Goal: Task Accomplishment & Management: Complete application form

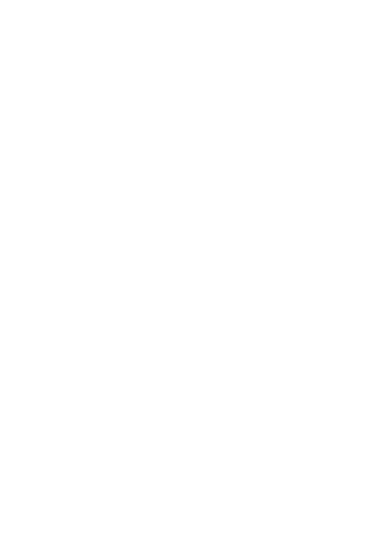
type input "EAIaIQobChMIx_KoirqajwMVEBFECB0Q_iI-EAAYAyADEgJ3svD_BwE"
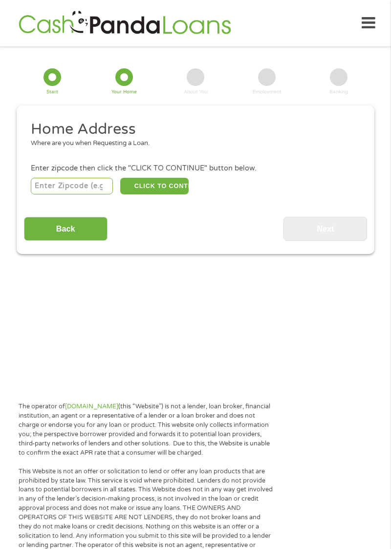
scroll to position [12, 0]
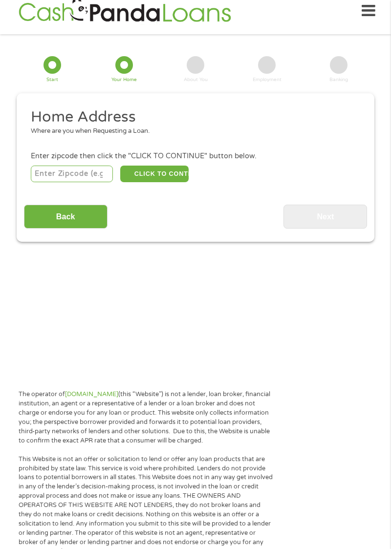
click at [96, 176] on input "number" at bounding box center [72, 174] width 83 height 17
type input "98058"
click at [175, 174] on button "CLICK TO CONTINUE" at bounding box center [154, 174] width 68 height 17
type input "98058"
type input "Renton"
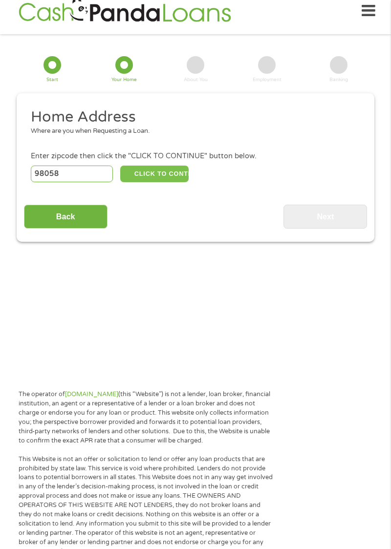
select select "[US_STATE]"
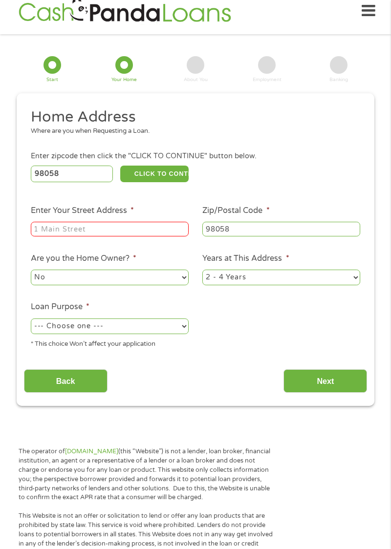
click at [145, 229] on input "Enter Your Street Address *" at bounding box center [110, 229] width 158 height 15
type input "11813 SE 171st LN Q105"
click at [181, 342] on div "* This choice Won’t affect your application" at bounding box center [110, 342] width 158 height 13
click at [179, 334] on select "--- Choose one --- Pay Bills Debt Consolidation Home Improvement Major Purchase…" at bounding box center [110, 327] width 158 height 16
select select "majorpurchase"
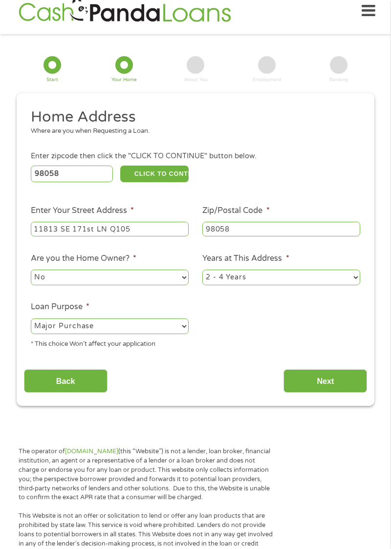
click at [356, 389] on input "Next" at bounding box center [325, 382] width 84 height 24
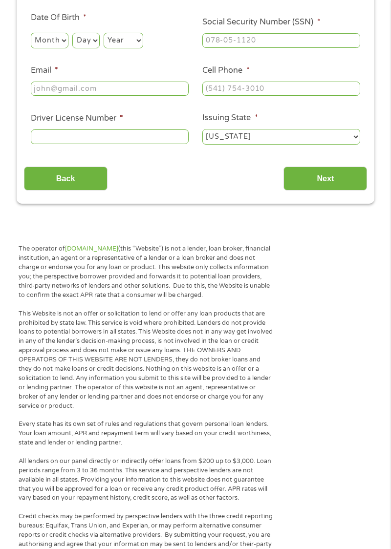
scroll to position [191, 0]
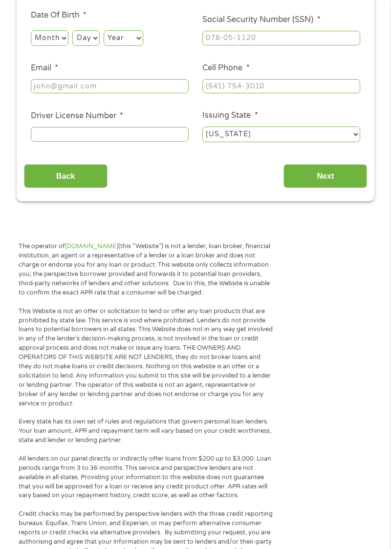
click at [355, 184] on input "Next" at bounding box center [325, 176] width 84 height 24
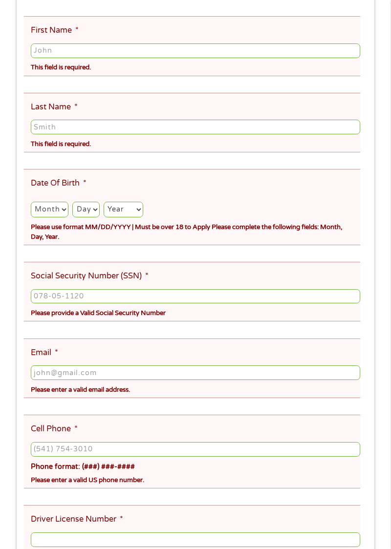
scroll to position [12, 0]
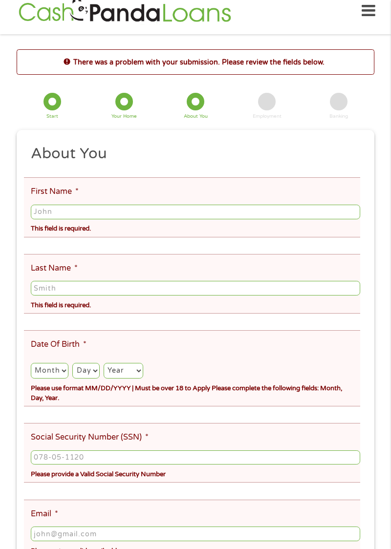
click at [154, 215] on input "First Name *" at bounding box center [195, 212] width 329 height 15
type input "[PERSON_NAME]"
click at [106, 291] on input "Last Name *" at bounding box center [195, 288] width 329 height 15
click at [77, 290] on input "8F6" at bounding box center [195, 288] width 329 height 15
type input "8"
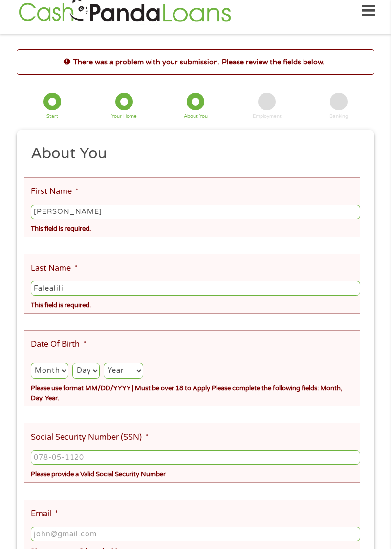
type input "Falealili"
click at [61, 376] on select "Month 1 2 3 4 5 6 7 8 9 10 11 12" at bounding box center [50, 371] width 38 height 16
select select "8"
click at [97, 376] on select "Day 1 2 3 4 5 6 7 8 9 10 11 12 13 14 15 16 17 18 19 20 21 22 23 24 25 26 27 28 …" at bounding box center [85, 371] width 27 height 16
select select "6"
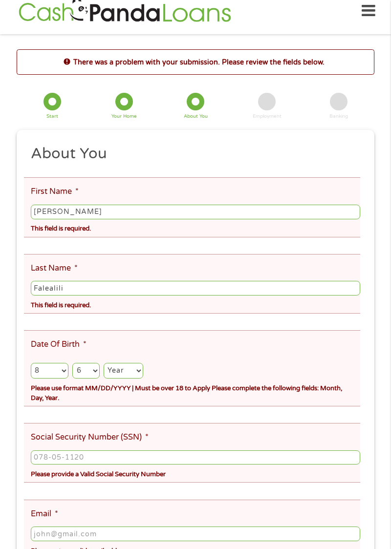
click at [138, 384] on div "Please use format MM/DD/YYYY | Must be over 18 to Apply Please complete the fol…" at bounding box center [195, 392] width 329 height 23
click at [127, 378] on select "Year [DATE] 2006 2005 2004 2003 2002 2001 2000 1999 1998 1997 1996 1995 1994 19…" at bounding box center [124, 371] width 40 height 16
select select "1962"
click at [137, 463] on input "Social Security Number (SSN) *" at bounding box center [195, 458] width 329 height 15
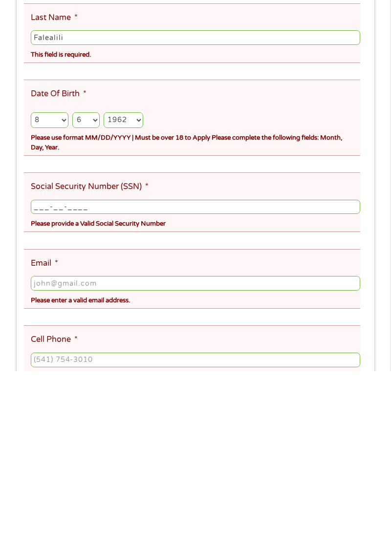
scroll to position [87, 0]
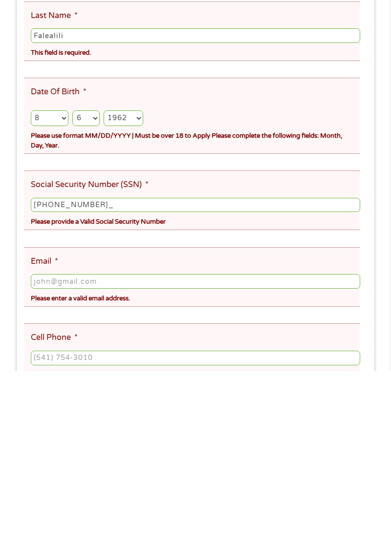
type input "586-24-1097"
click at [155, 467] on input "Email *" at bounding box center [195, 459] width 329 height 15
type input "[EMAIL_ADDRESS][DOMAIN_NAME]"
click at [101, 543] on input "Cell Phone *" at bounding box center [195, 536] width 329 height 15
type input "[PHONE_NUMBER]"
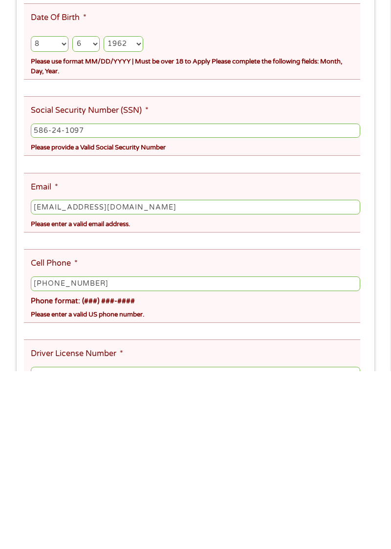
scroll to position [162, 0]
click at [155, 558] on input "Driver License Number *" at bounding box center [195, 551] width 329 height 15
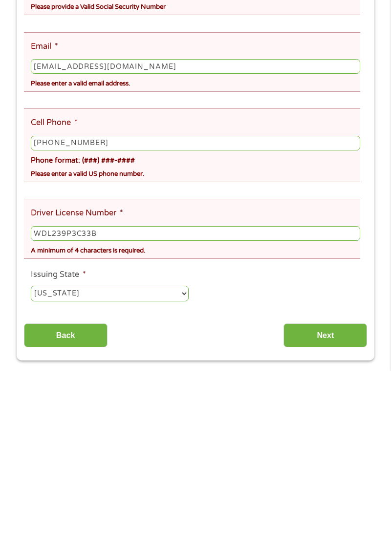
scroll to position [303, 0]
type input "WDL239P3C33B"
click at [351, 522] on input "Next" at bounding box center [325, 513] width 84 height 24
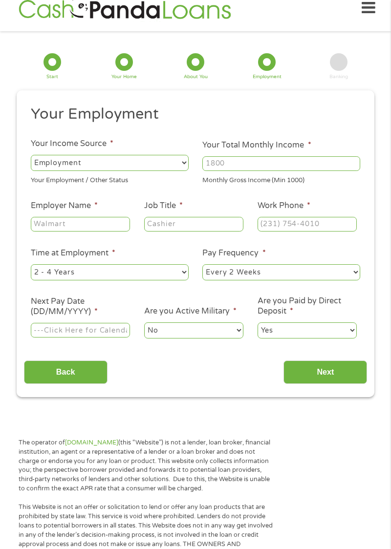
scroll to position [12, 0]
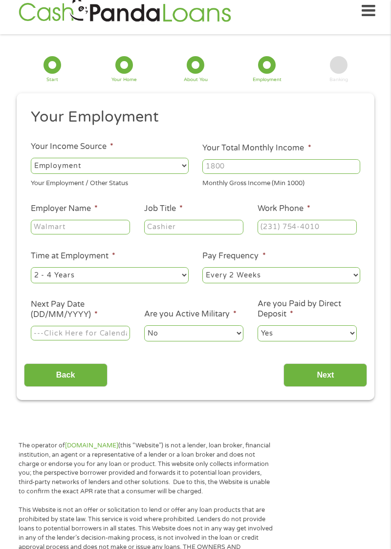
click at [175, 174] on select "--- Choose one --- Employment [DEMOGRAPHIC_DATA] Benefits" at bounding box center [110, 166] width 158 height 16
select select "benefits"
type input "Other"
type input "[PHONE_NUMBER]"
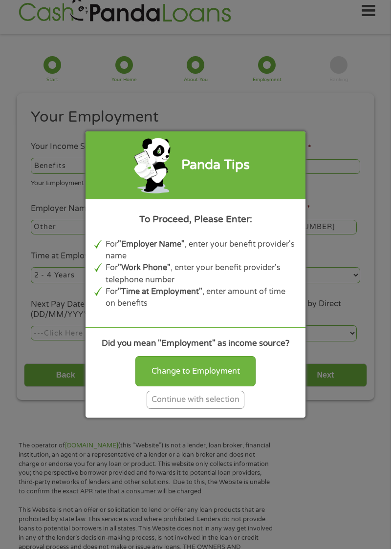
click at [228, 387] on div "Change to Employment" at bounding box center [195, 371] width 120 height 30
select select "fullTime"
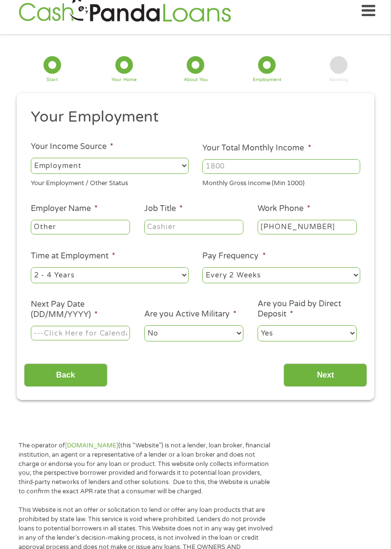
click at [297, 170] on input "Your Total Monthly Income *" at bounding box center [281, 166] width 158 height 15
type input "3280"
click at [105, 233] on input "Other" at bounding box center [80, 227] width 99 height 15
type input "O"
type input "SSA"
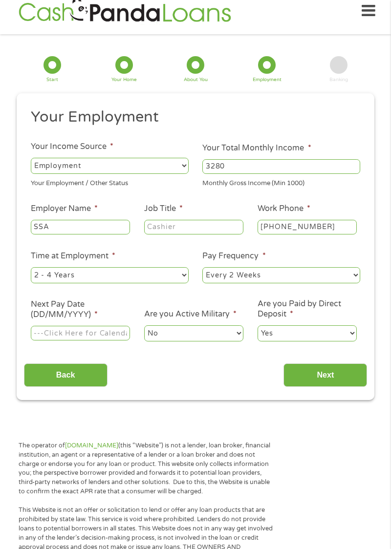
click at [201, 229] on input "Job Title *" at bounding box center [193, 227] width 99 height 15
type input "Ret"
click at [303, 279] on select "--- Choose one --- Every 2 Weeks Every Week Monthly Semi-Monthly" at bounding box center [281, 275] width 158 height 16
select select "monthly"
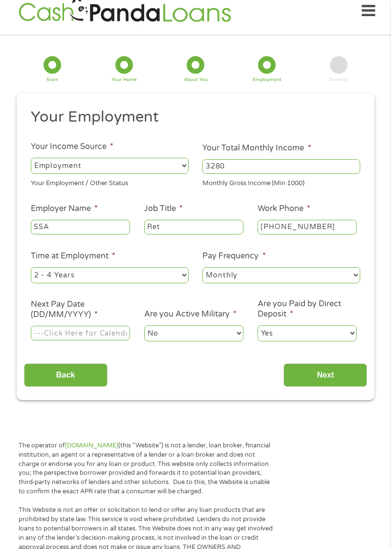
click at [88, 338] on input "Next Pay Date (DD/MM/YYYY) *" at bounding box center [80, 333] width 99 height 15
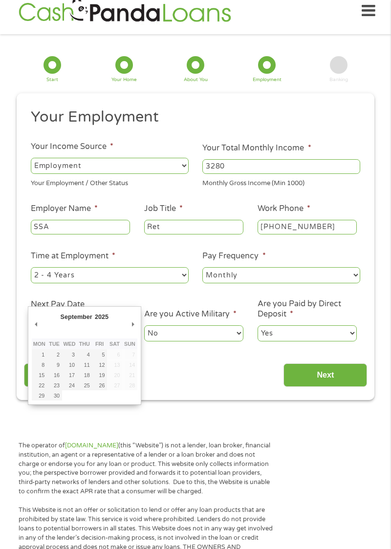
scroll to position [0, 0]
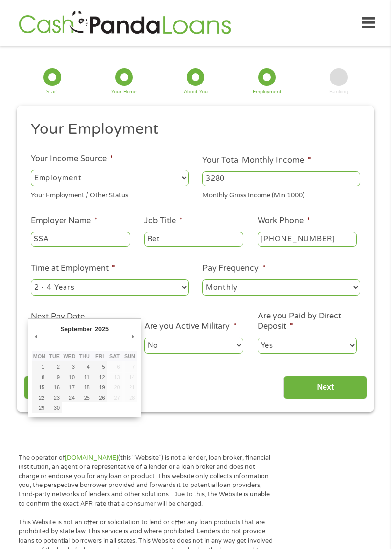
type input "[DATE]"
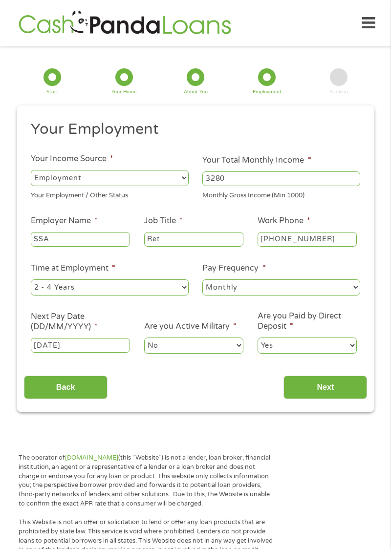
click at [363, 388] on input "Next" at bounding box center [325, 388] width 84 height 24
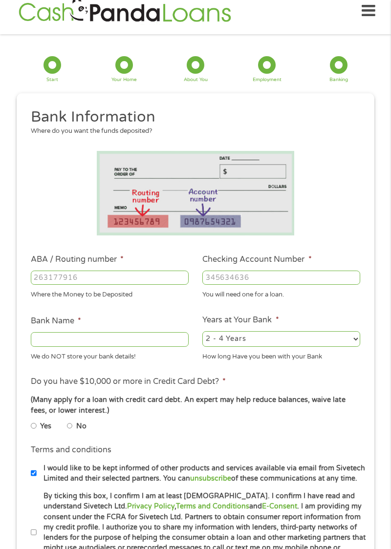
click at [85, 280] on input "ABA / Routing number *" at bounding box center [110, 278] width 158 height 15
type input "123205054"
type input "UMPQUA BANK"
type input "123205054"
click at [327, 280] on input "Checking Account Number *" at bounding box center [281, 278] width 158 height 15
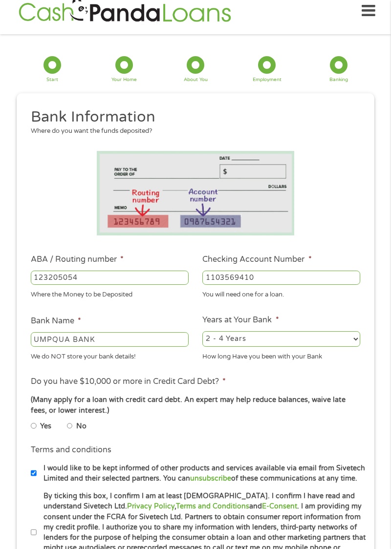
type input "1103569410"
click at [311, 340] on select "2 - 4 Years 6 - 12 Months 1 - 2 Years Over 4 Years" at bounding box center [281, 339] width 158 height 16
click at [247, 345] on select "2 - 4 Years 6 - 12 Months 1 - 2 Years Over 4 Years" at bounding box center [281, 339] width 158 height 16
click at [239, 346] on select "2 - 4 Years 6 - 12 Months 1 - 2 Years Over 4 Years" at bounding box center [281, 339] width 158 height 16
click at [82, 431] on label "No" at bounding box center [81, 426] width 10 height 11
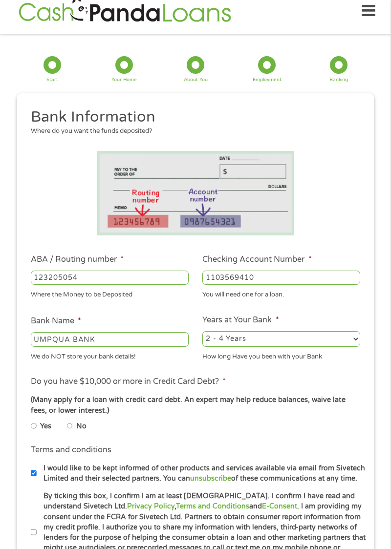
click at [73, 431] on input "No" at bounding box center [70, 426] width 6 height 12
radio input "true"
click at [40, 543] on label "By ticking this box, I confirm I am at least [DEMOGRAPHIC_DATA]. I confirm I ha…" at bounding box center [202, 532] width 330 height 83
click at [37, 539] on input "By ticking this box, I confirm I am at least [DEMOGRAPHIC_DATA]. I confirm I ha…" at bounding box center [34, 533] width 6 height 12
checkbox input "true"
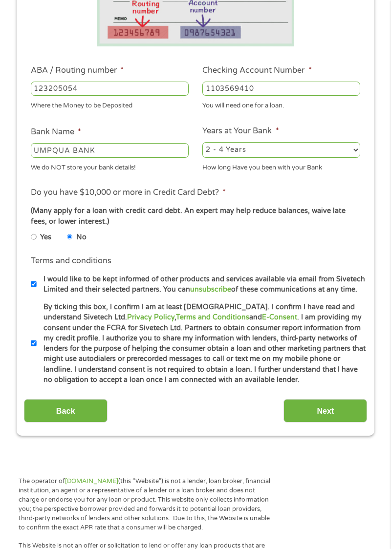
scroll to position [202, 0]
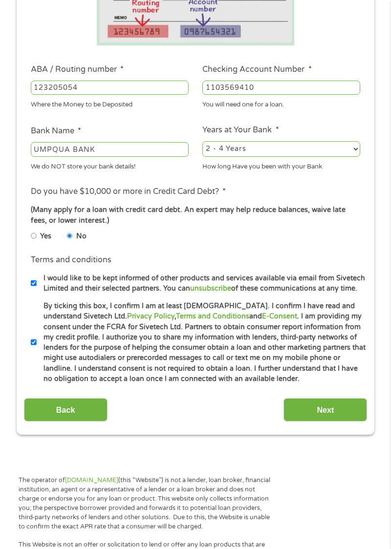
click at [359, 408] on input "Next" at bounding box center [325, 410] width 84 height 24
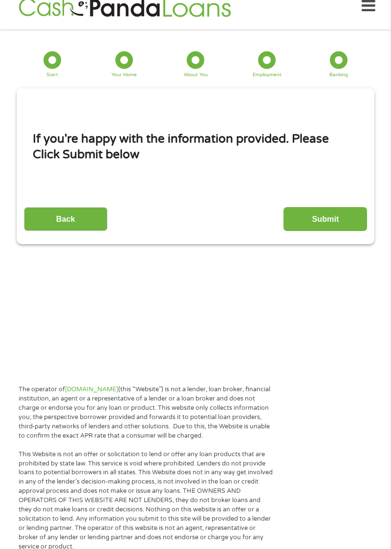
scroll to position [12, 0]
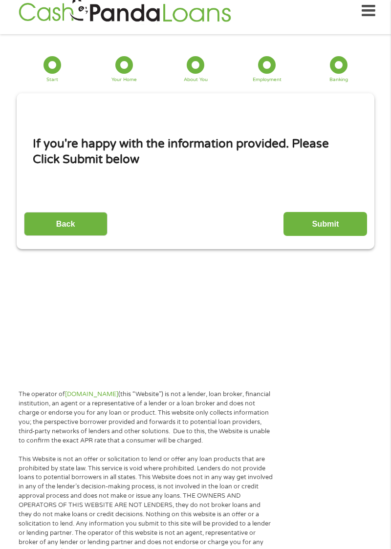
click at [355, 223] on input "Submit" at bounding box center [325, 224] width 84 height 24
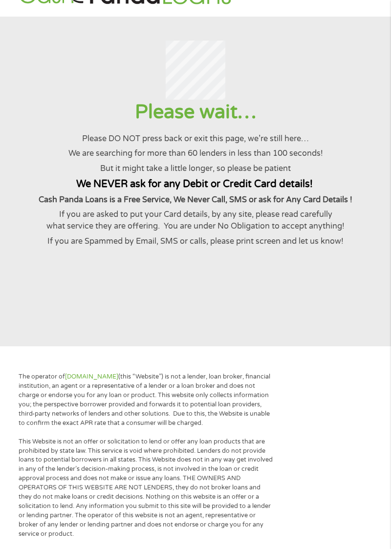
scroll to position [0, 0]
